Goal: Register for event/course

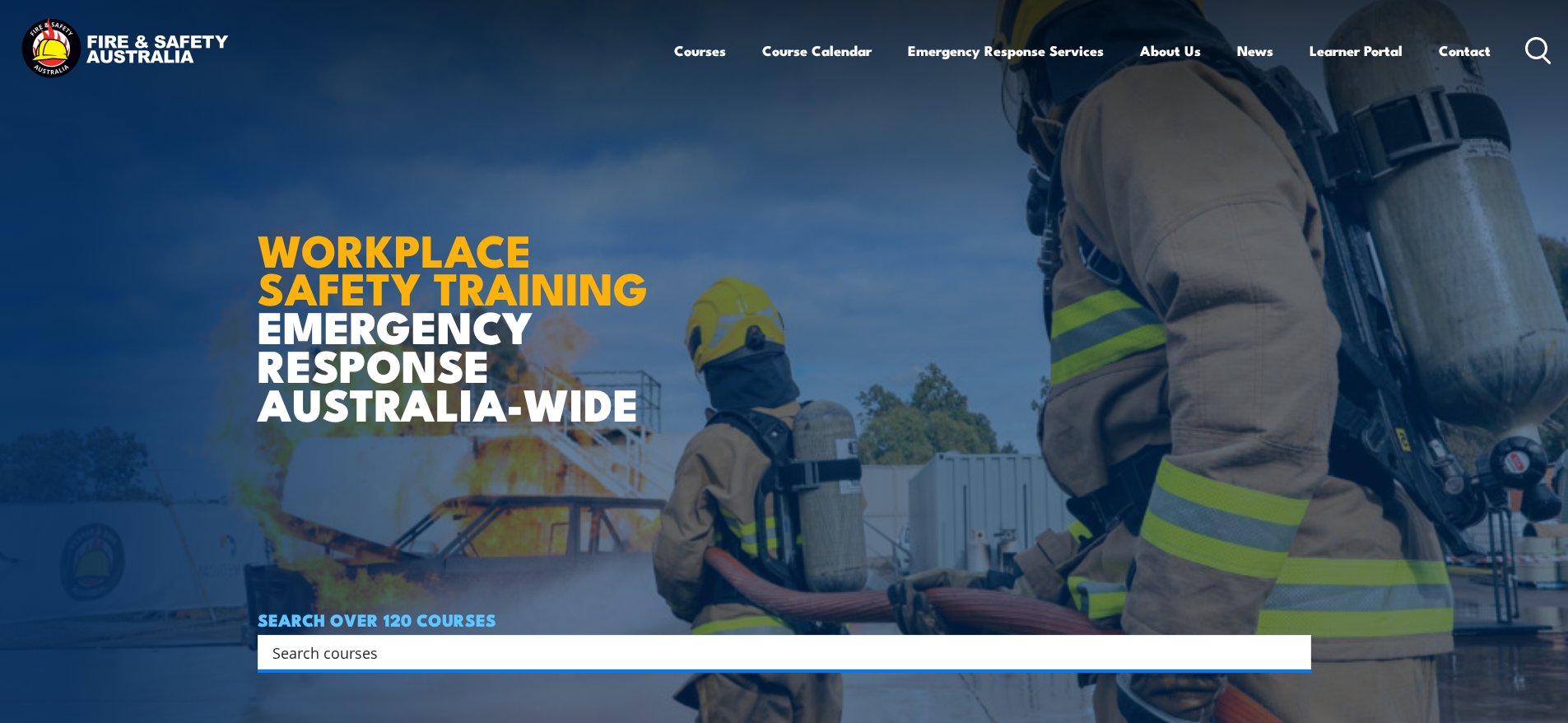
click at [386, 659] on input "Search input" at bounding box center [773, 651] width 1002 height 25
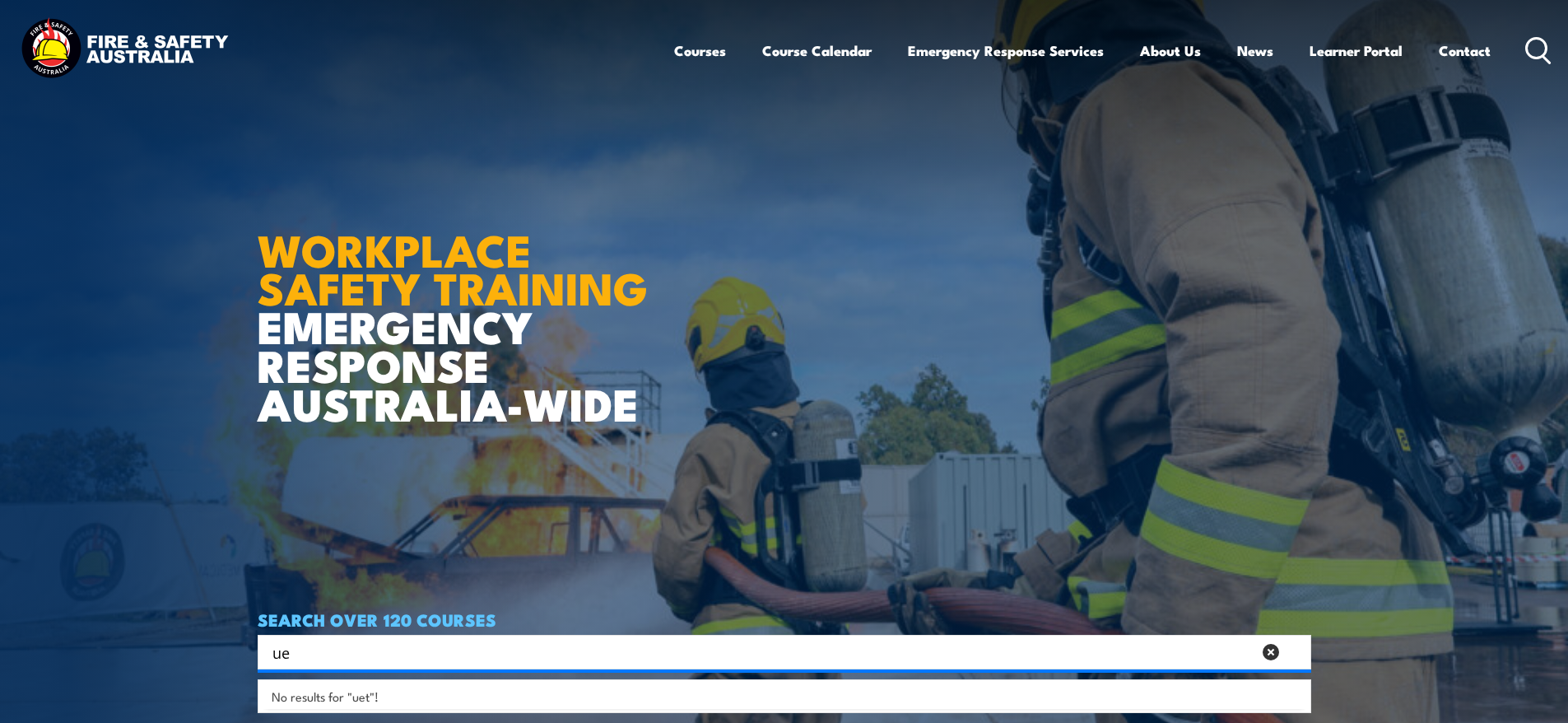
type input "u"
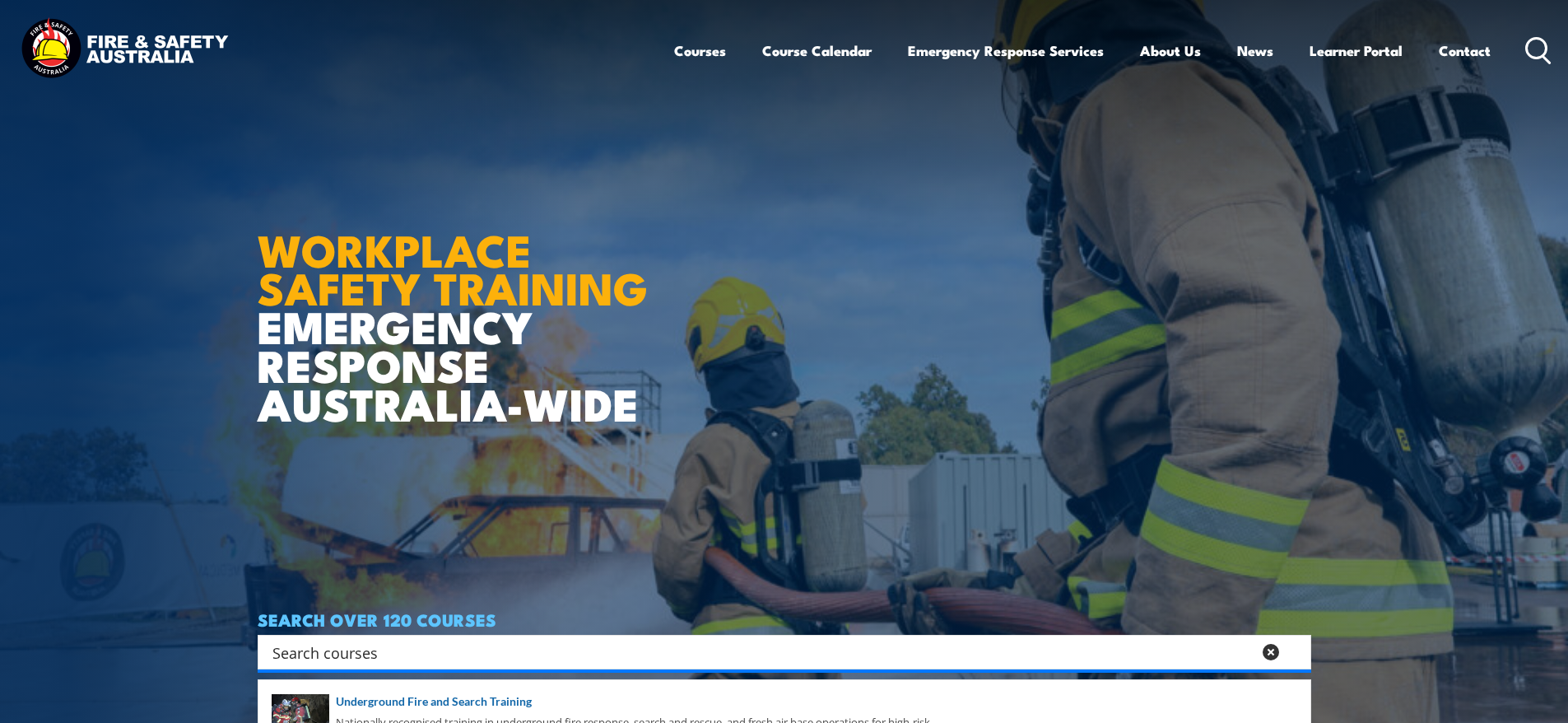
click at [299, 651] on input "Search input" at bounding box center [762, 651] width 979 height 25
paste input "UETDREL006"
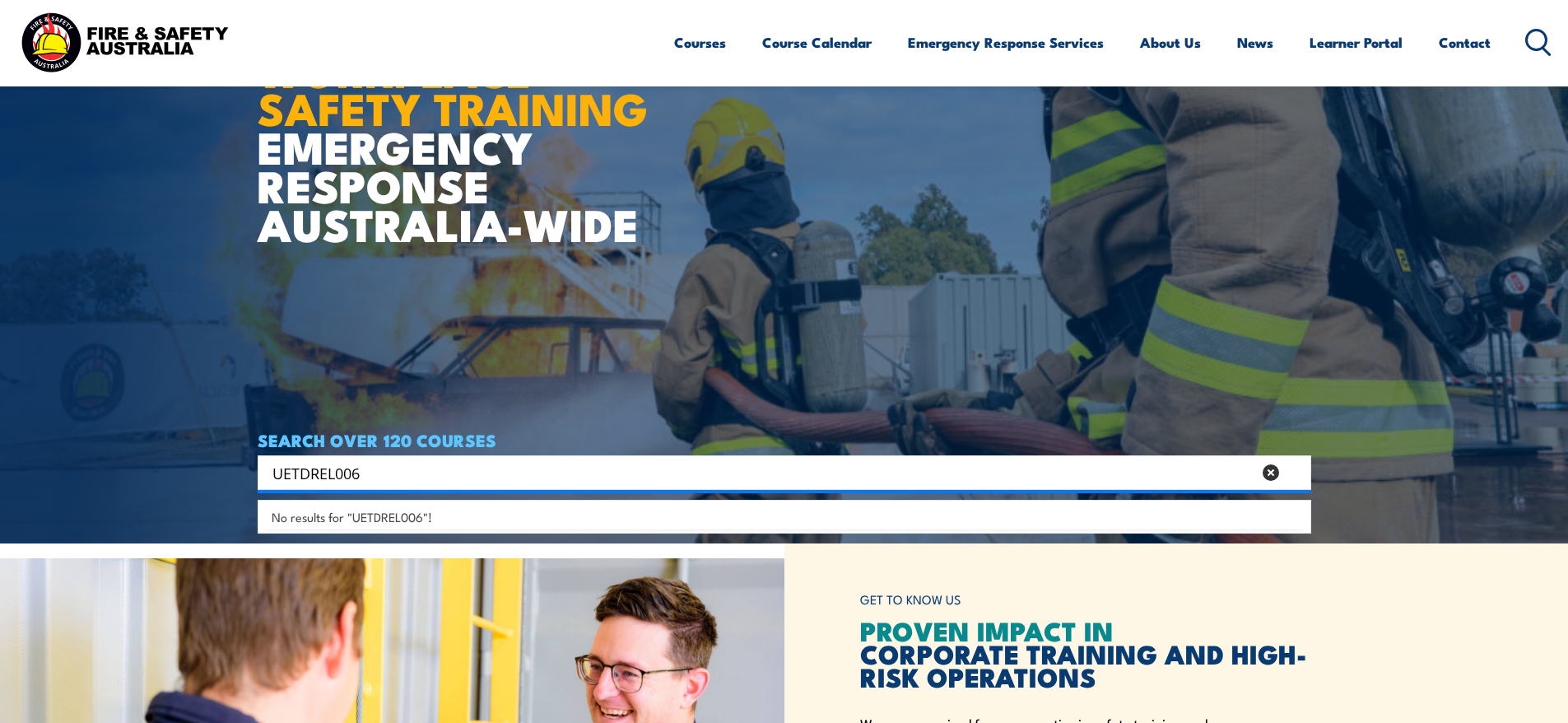
scroll to position [247, 0]
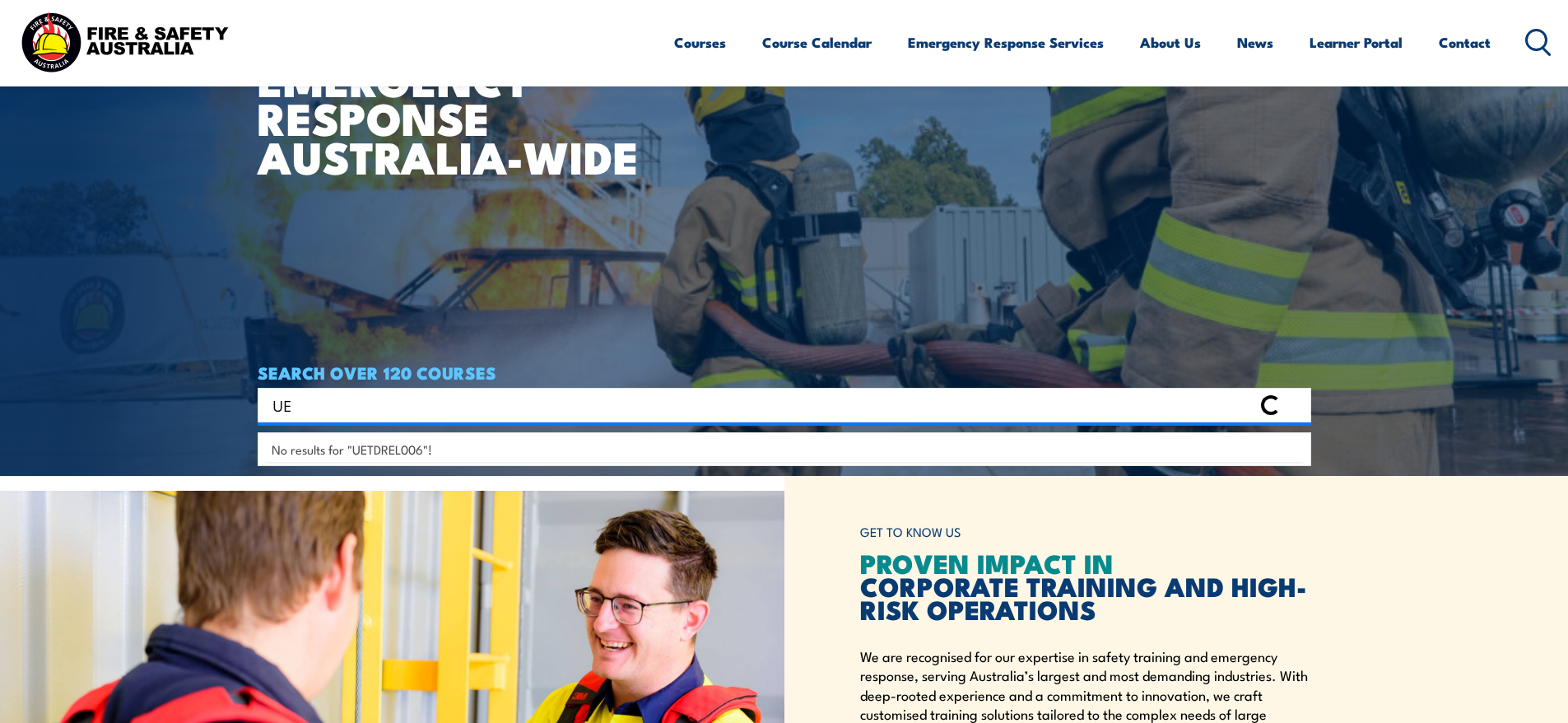
type input "U"
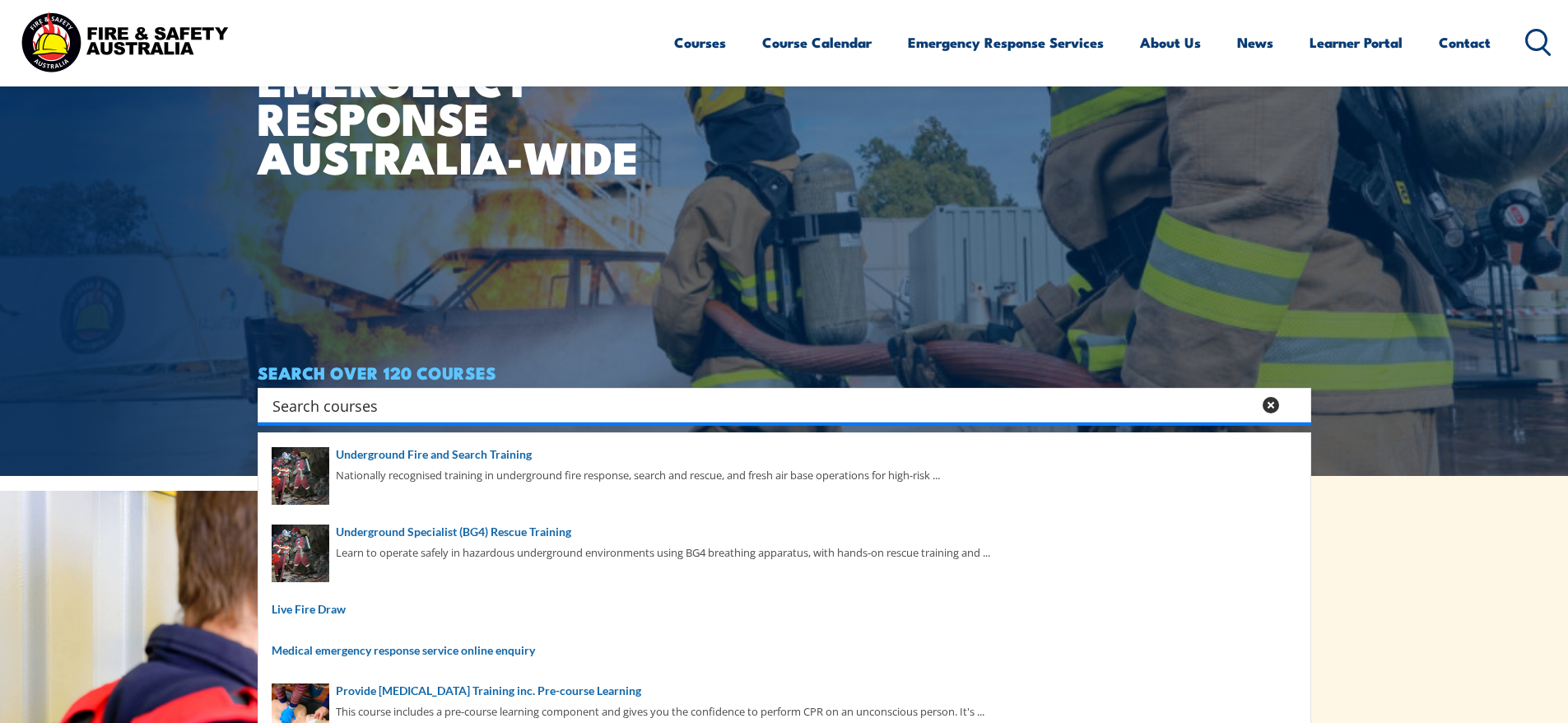
click at [280, 403] on input "Search input" at bounding box center [762, 405] width 979 height 25
paste input "Work Safely in the Vicinity of Live Electrical Apparatus"
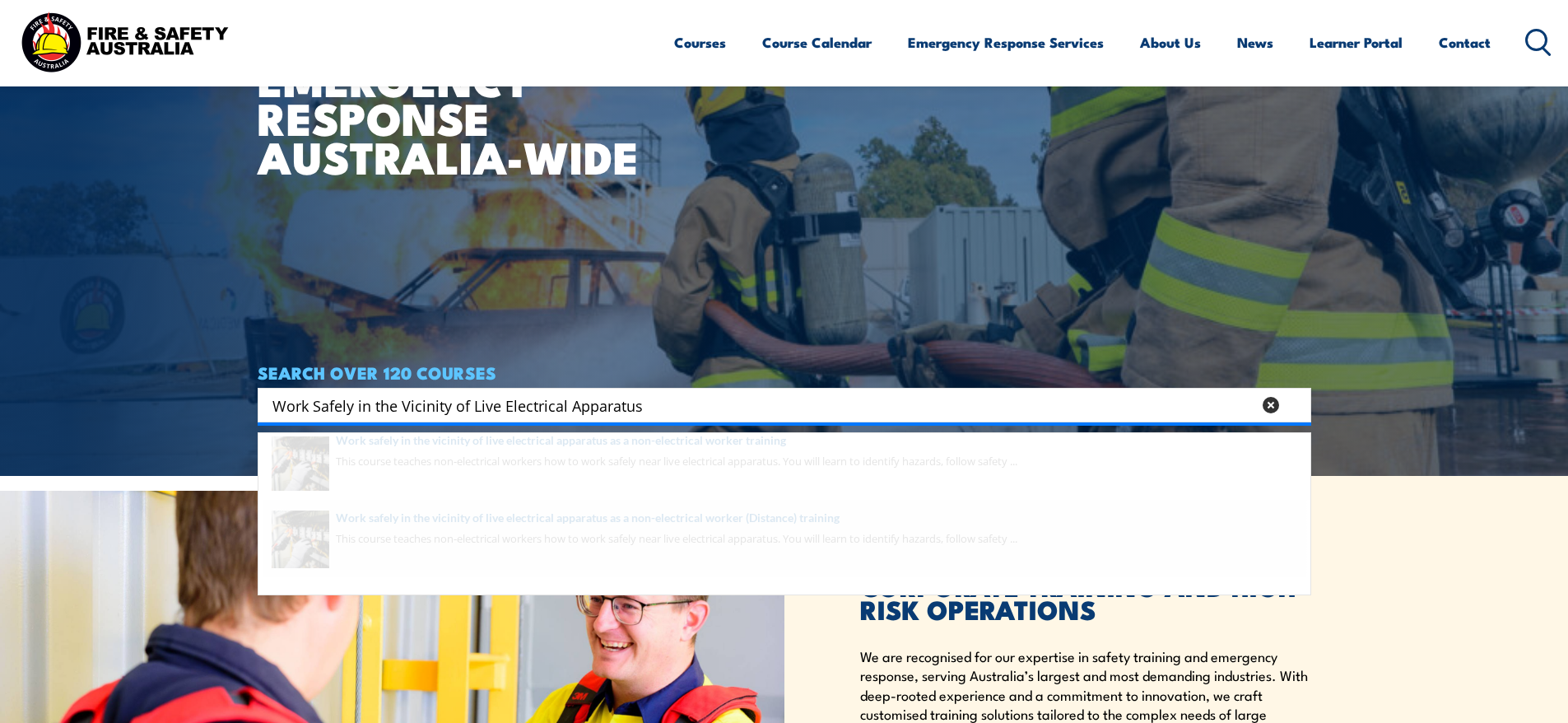
type input "Work Safely in the Vicinity of Live Electrical Apparatus"
click at [543, 556] on span at bounding box center [784, 552] width 1043 height 77
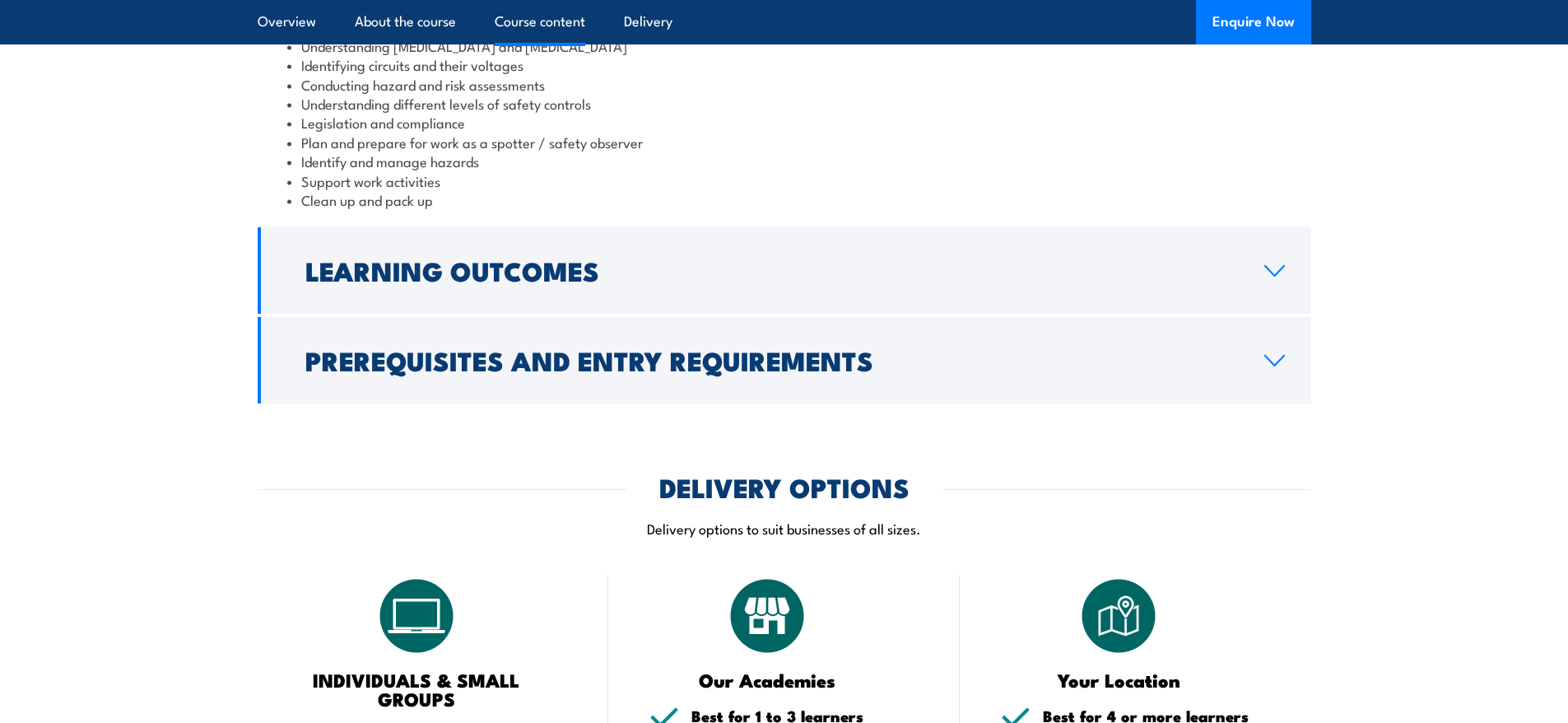
scroll to position [1730, 0]
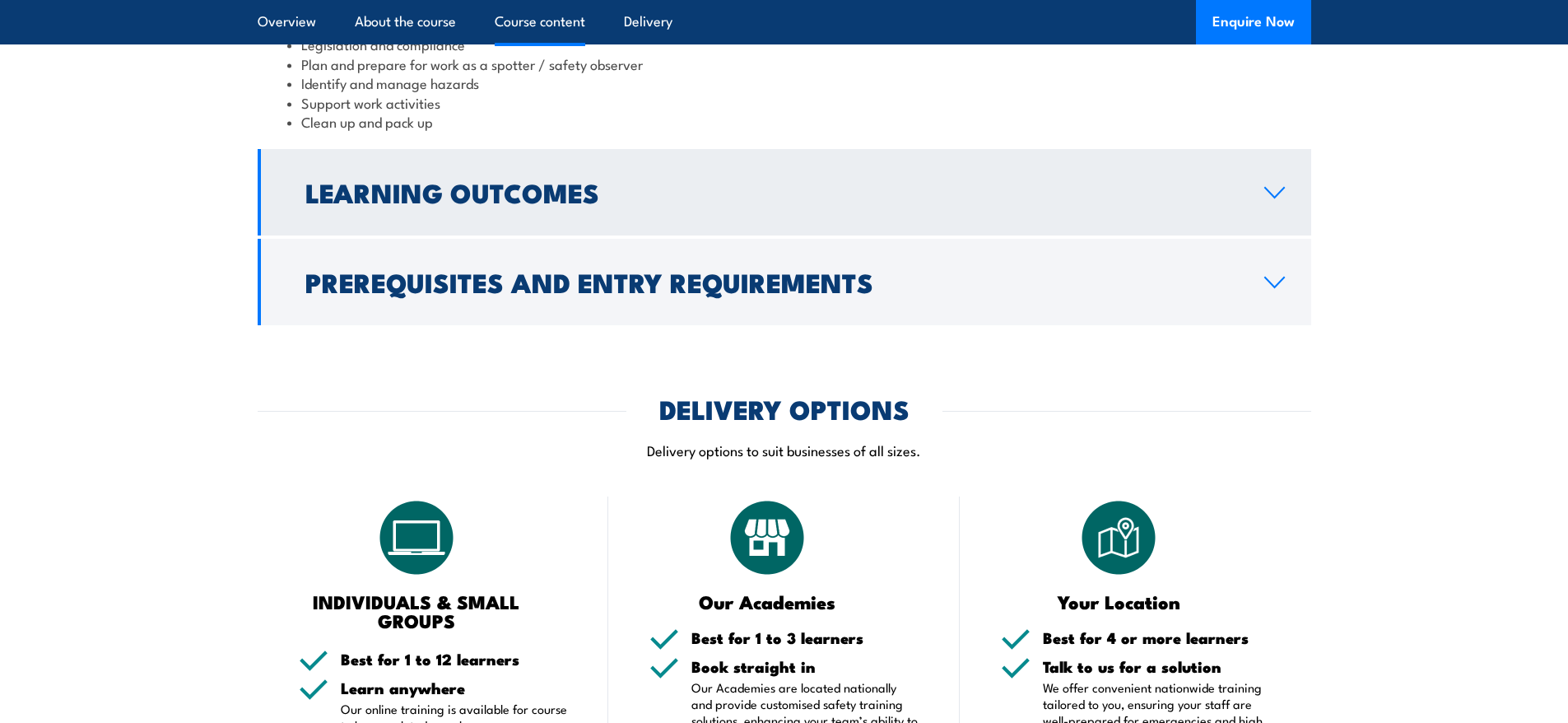
click at [444, 204] on h2 "Learning Outcomes" at bounding box center [771, 192] width 933 height 23
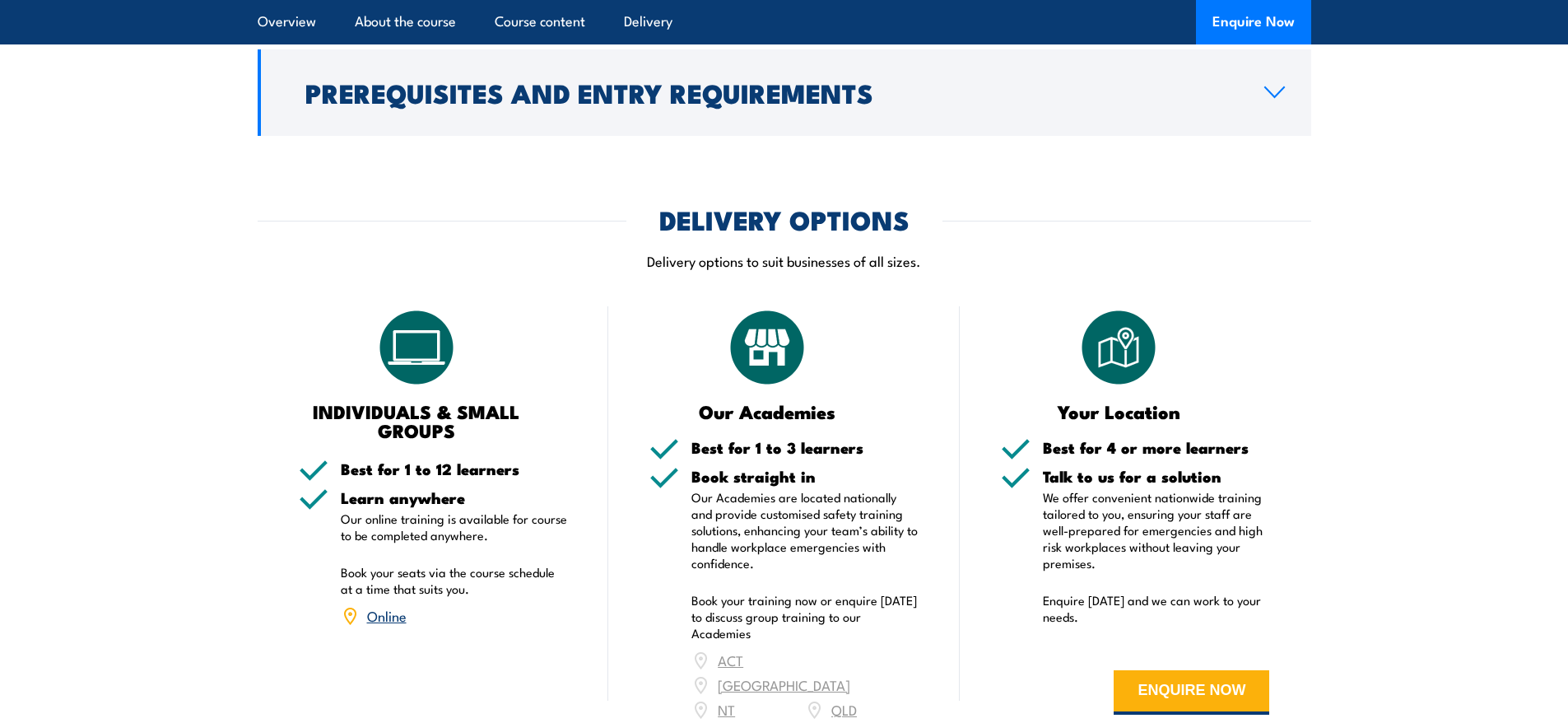
click at [394, 625] on link "Online" at bounding box center [386, 616] width 39 height 20
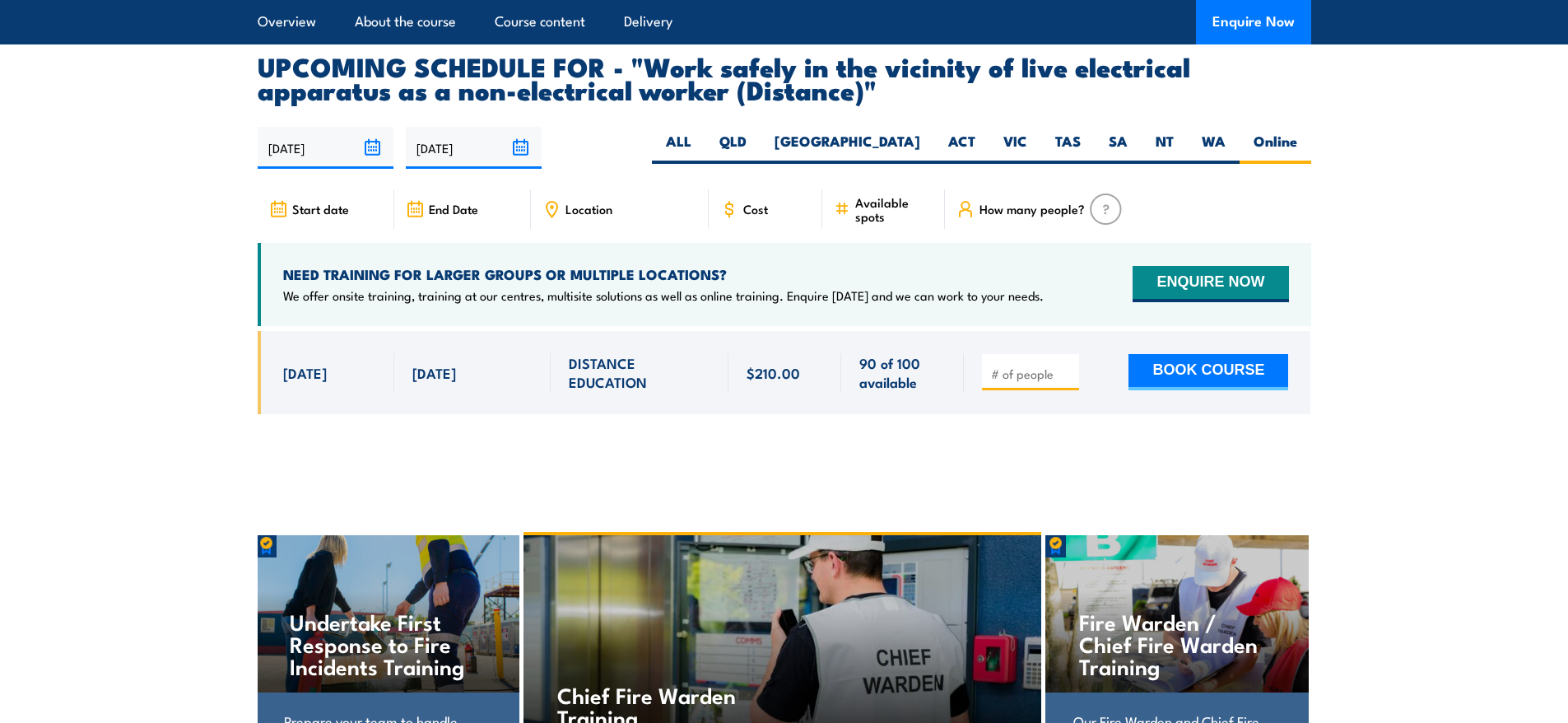
scroll to position [2633, 0]
